Goal: Check status

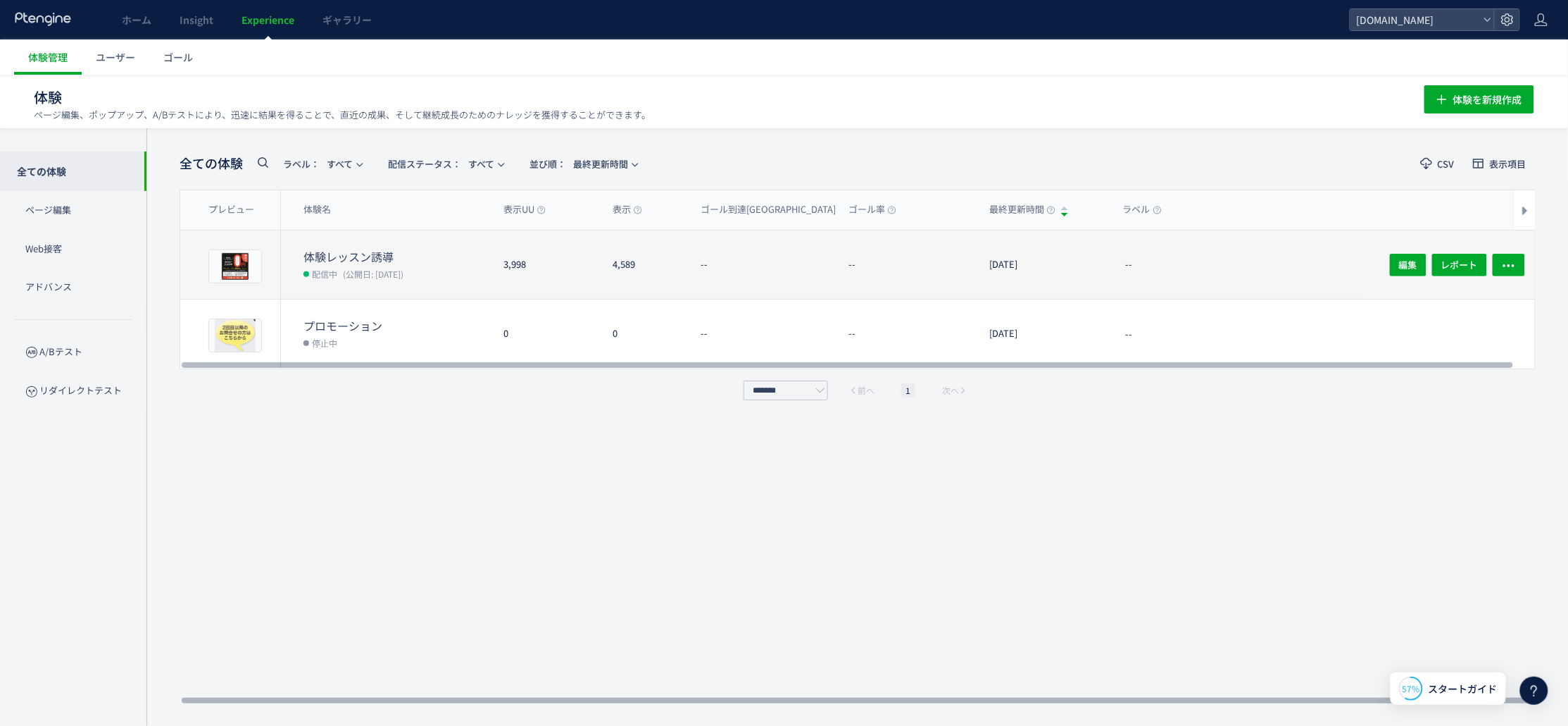
click at [907, 258] on dt "--" at bounding box center [914, 264] width 130 height 14
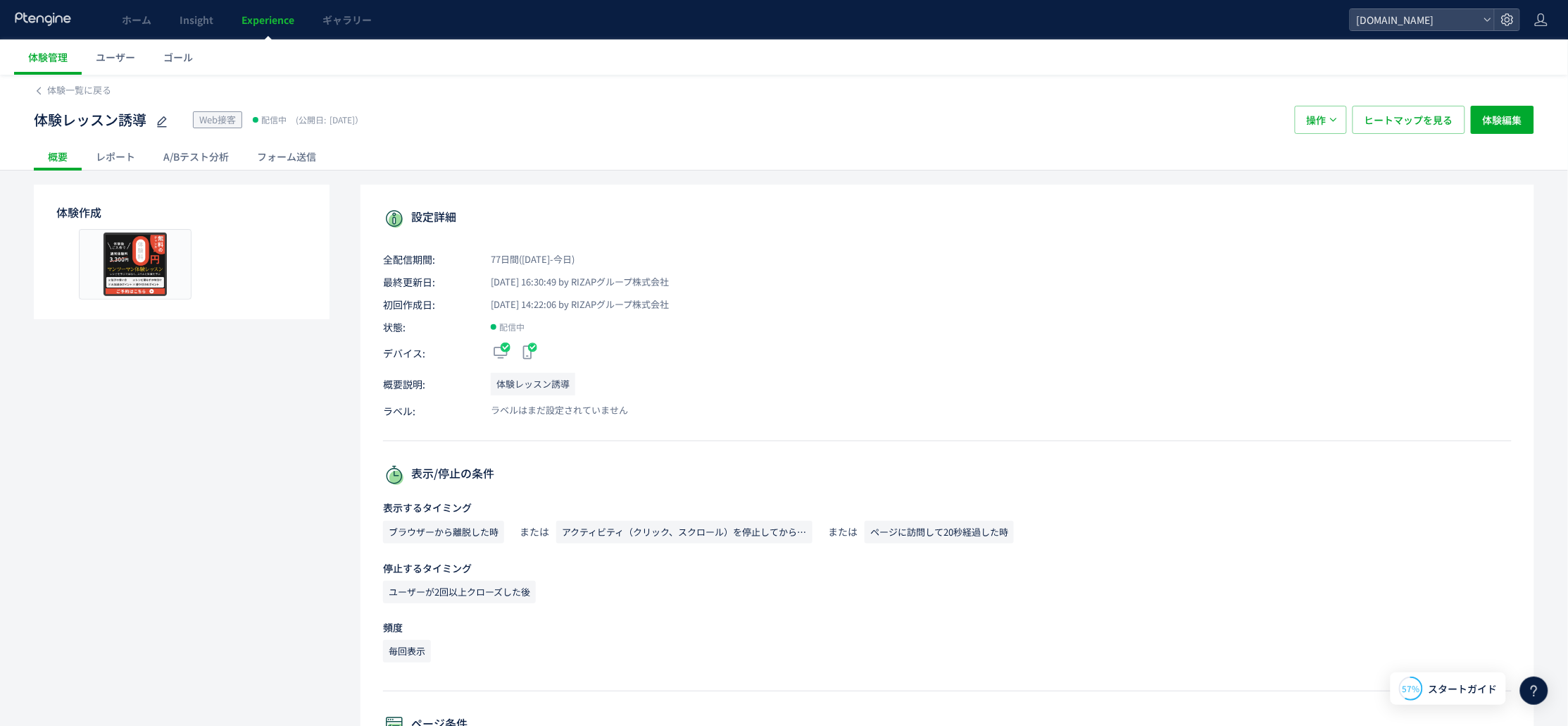
click at [107, 163] on div "レポート" at bounding box center [115, 156] width 68 height 28
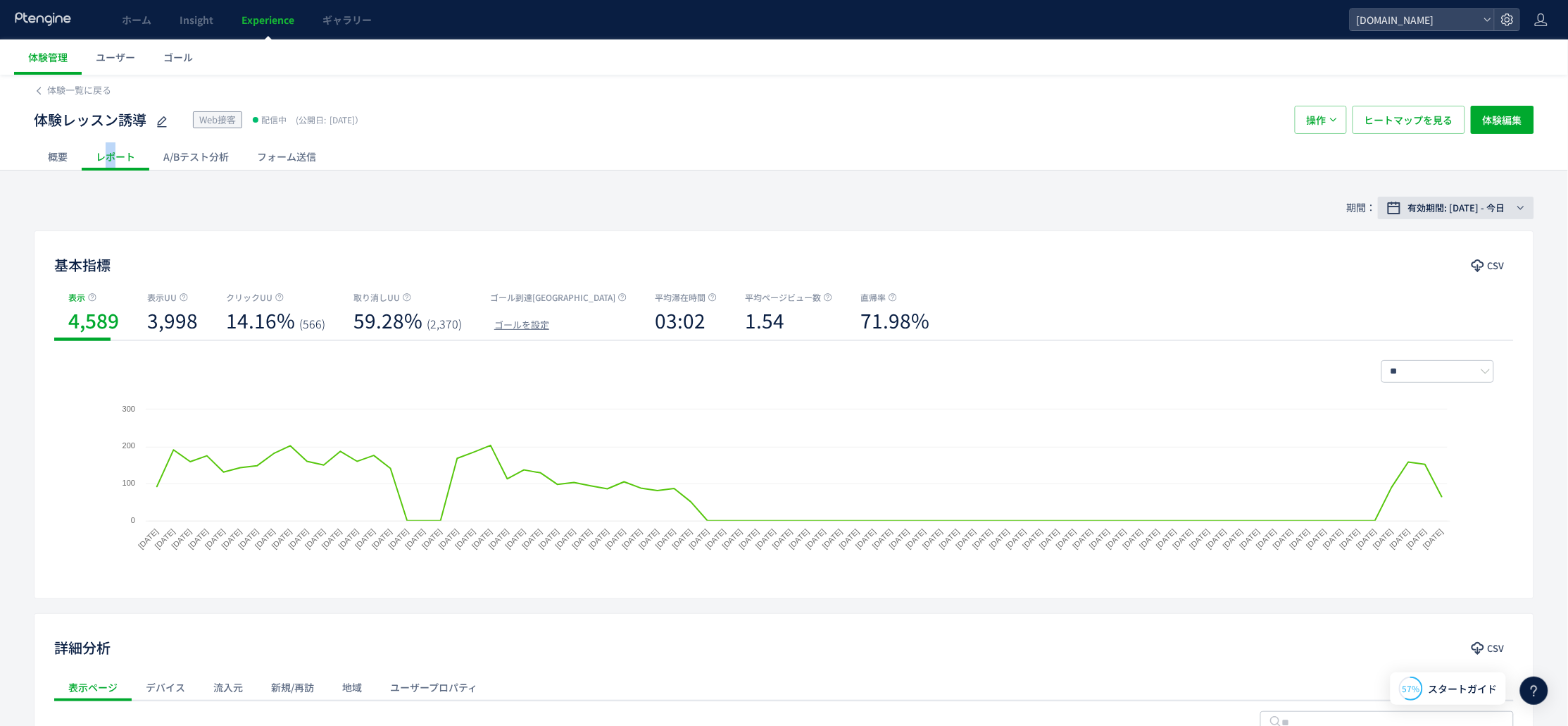
click at [1495, 204] on span "有効期間: [DATE] - 今日" at bounding box center [1457, 208] width 97 height 14
click at [1445, 262] on div "[DATE] - 今日" at bounding box center [1449, 267] width 169 height 26
click at [1426, 264] on div "[DATE] - 今日" at bounding box center [1449, 267] width 169 height 26
click at [1425, 441] on span "期間指定" at bounding box center [1408, 438] width 39 height 14
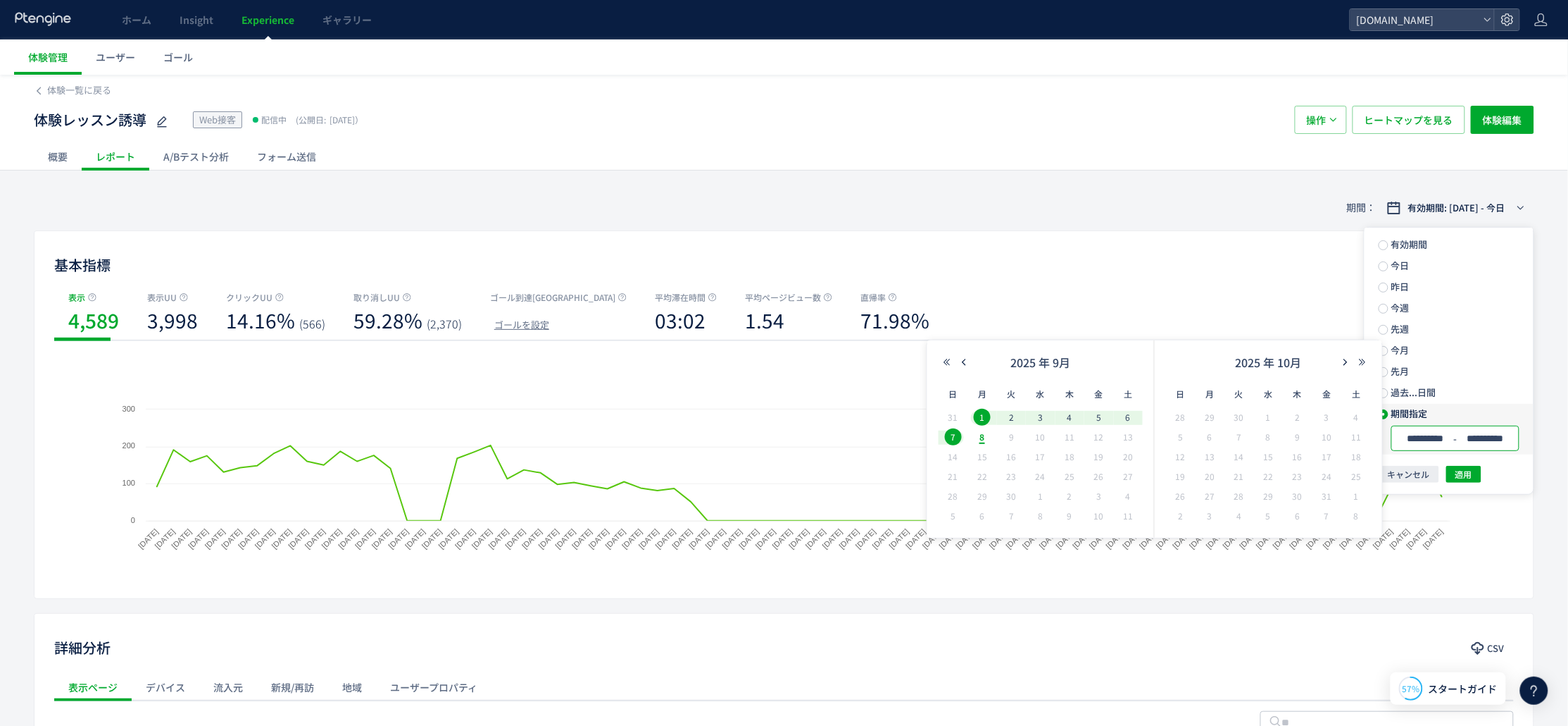
click at [1485, 438] on input "**********" at bounding box center [1486, 439] width 53 height 11
click at [1102, 420] on span "5" at bounding box center [1099, 417] width 16 height 16
click at [984, 442] on span "8" at bounding box center [982, 437] width 16 height 16
type input "**********"
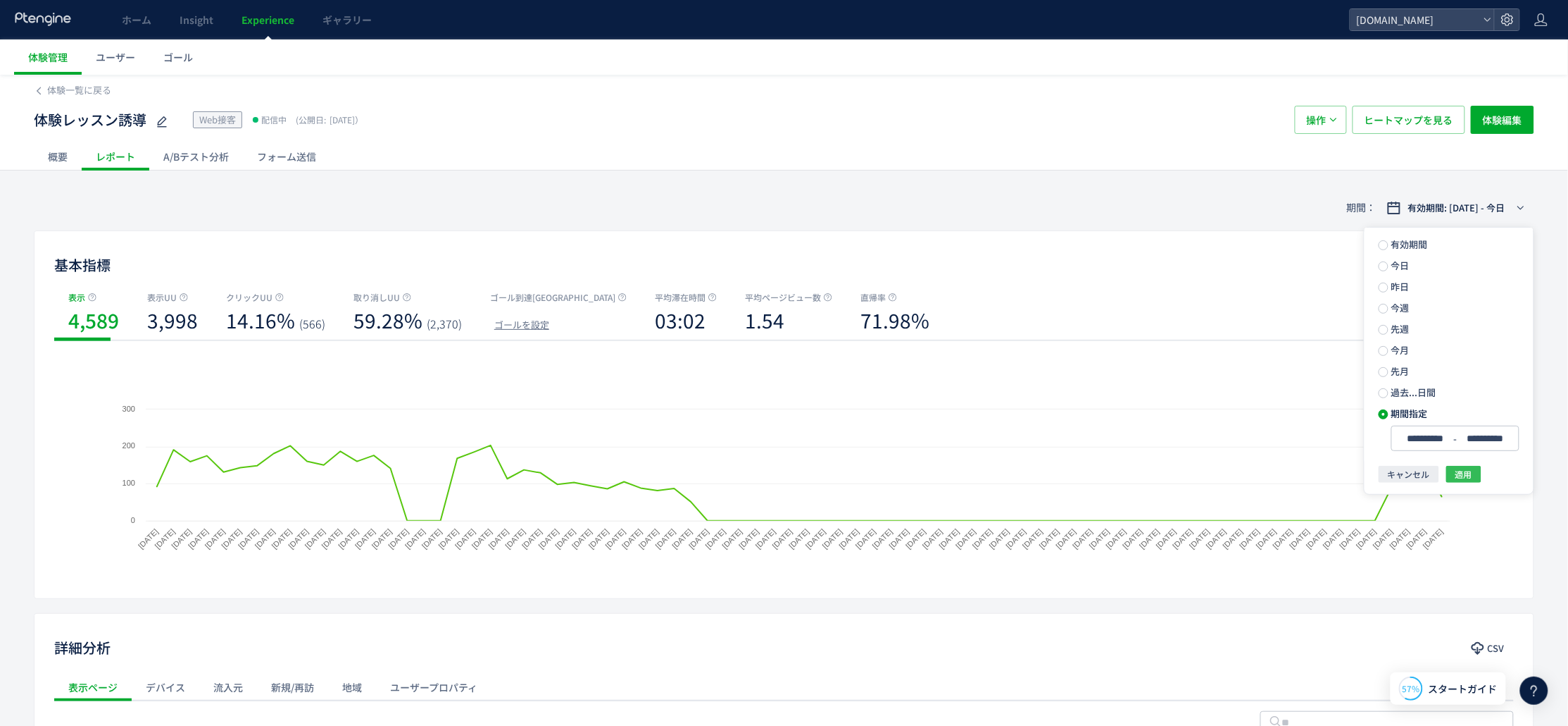
click at [1473, 477] on button "適用" at bounding box center [1464, 474] width 36 height 16
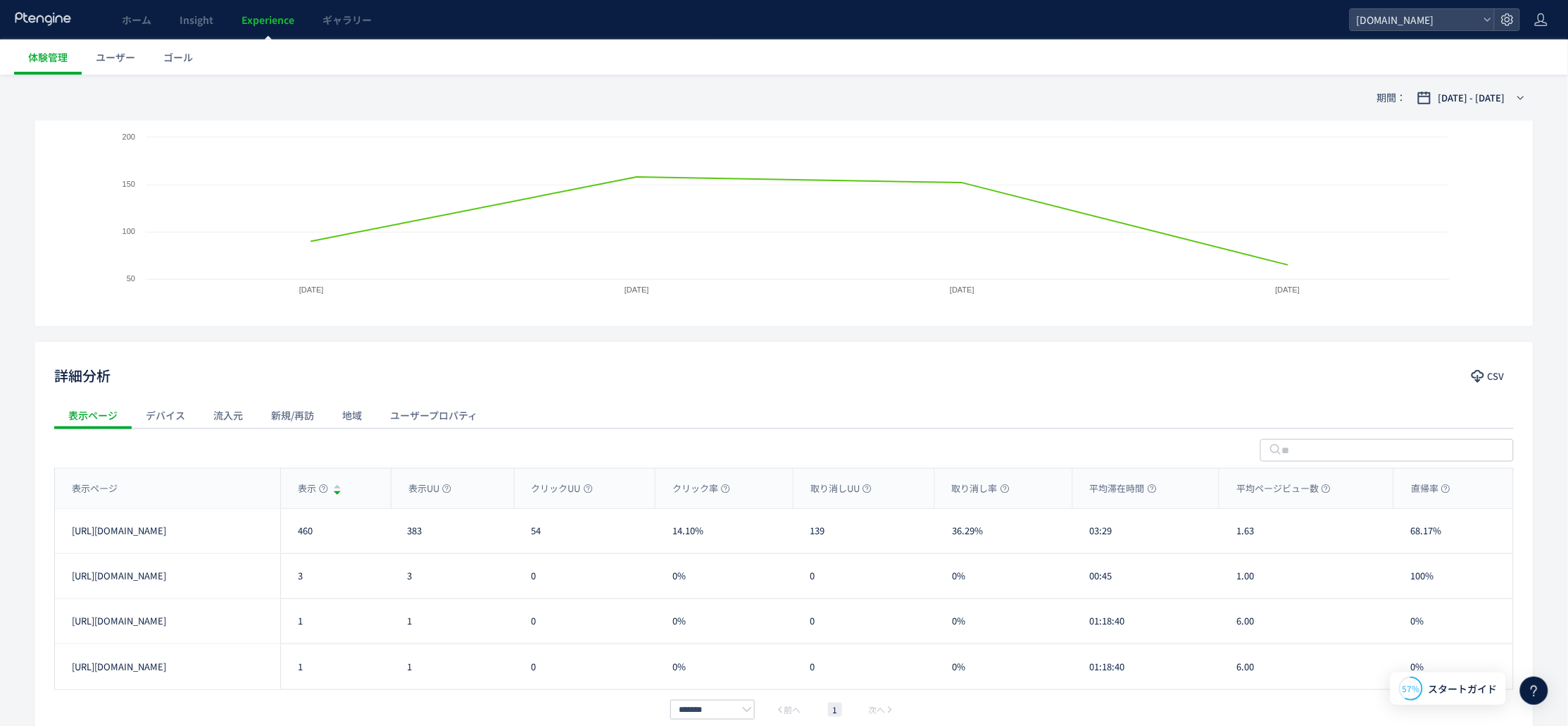
scroll to position [317, 0]
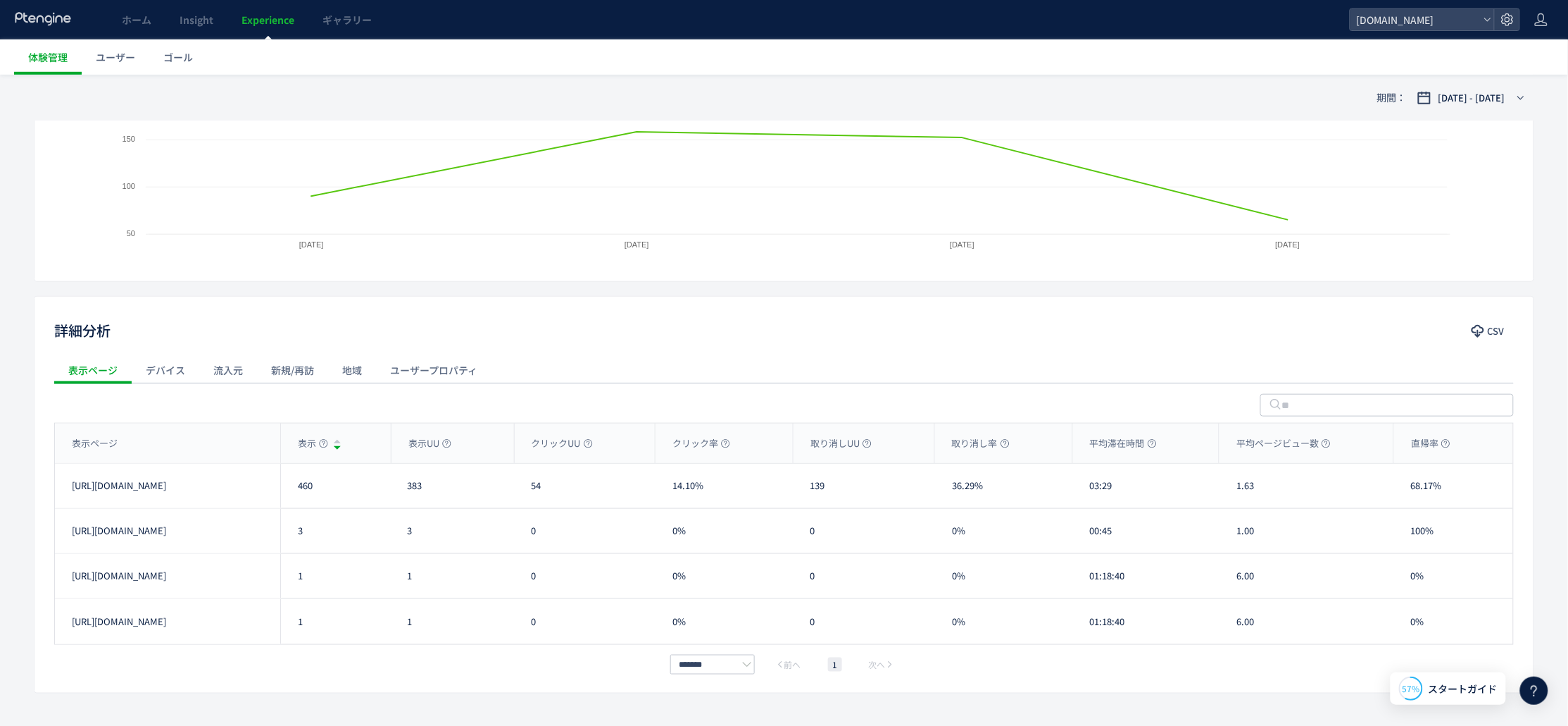
click at [66, 97] on div "期間： [DATE] - [DATE]" at bounding box center [784, 98] width 1500 height 46
